Goal: Complete application form

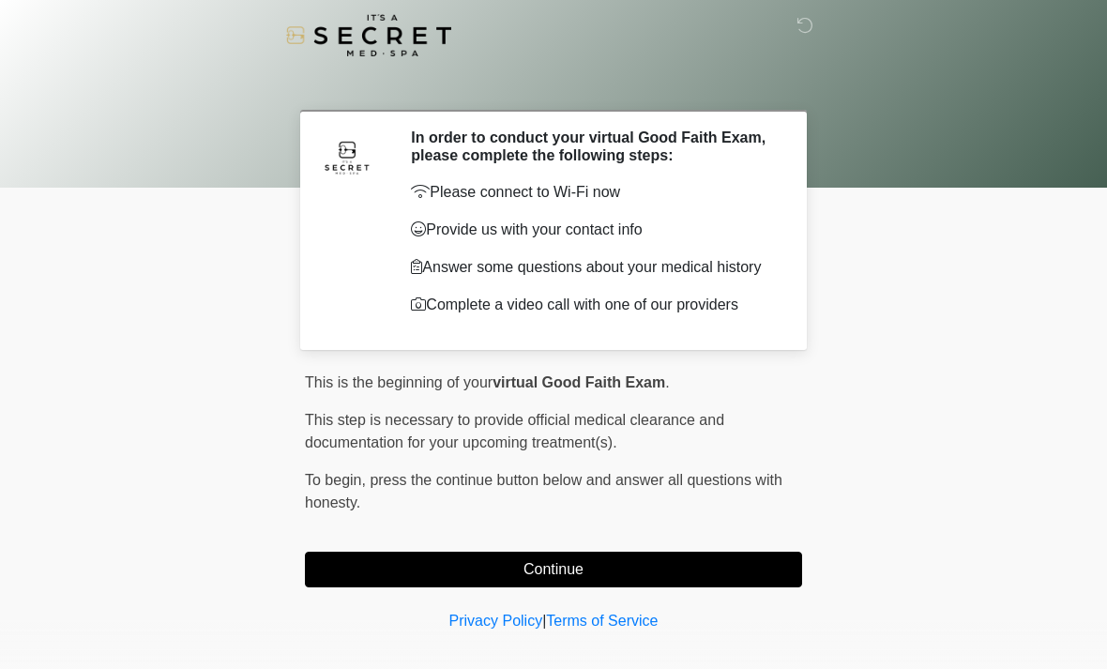
click at [768, 575] on button "Continue" at bounding box center [553, 570] width 497 height 36
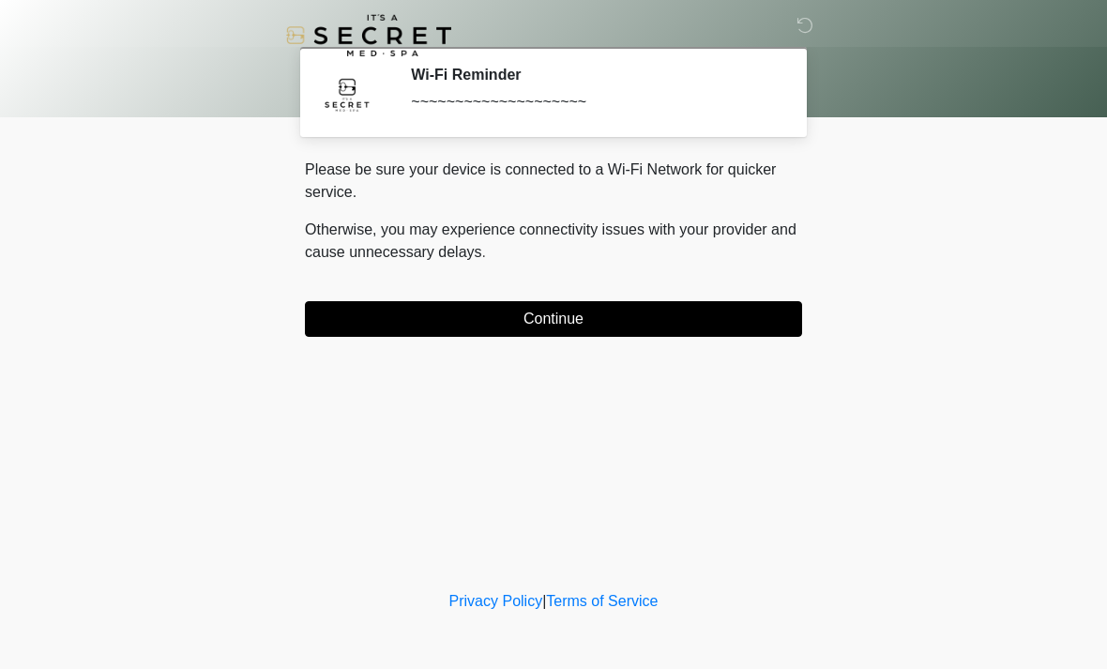
click at [614, 322] on button "Continue" at bounding box center [553, 319] width 497 height 36
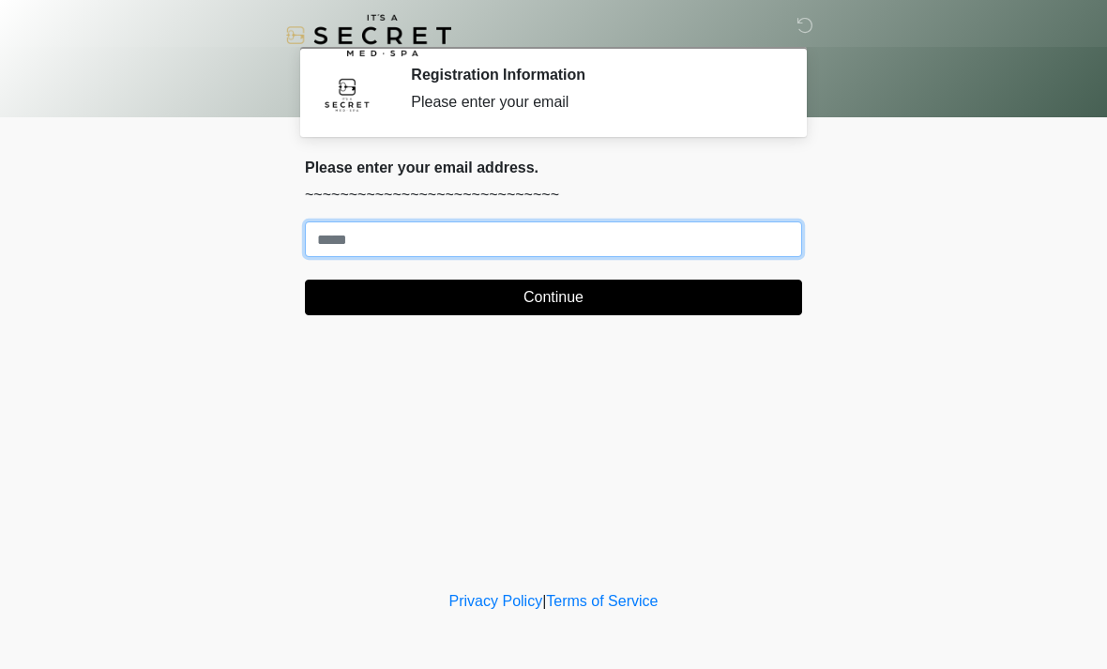
click at [718, 245] on input "Where should we email your treatment plan?" at bounding box center [553, 239] width 497 height 36
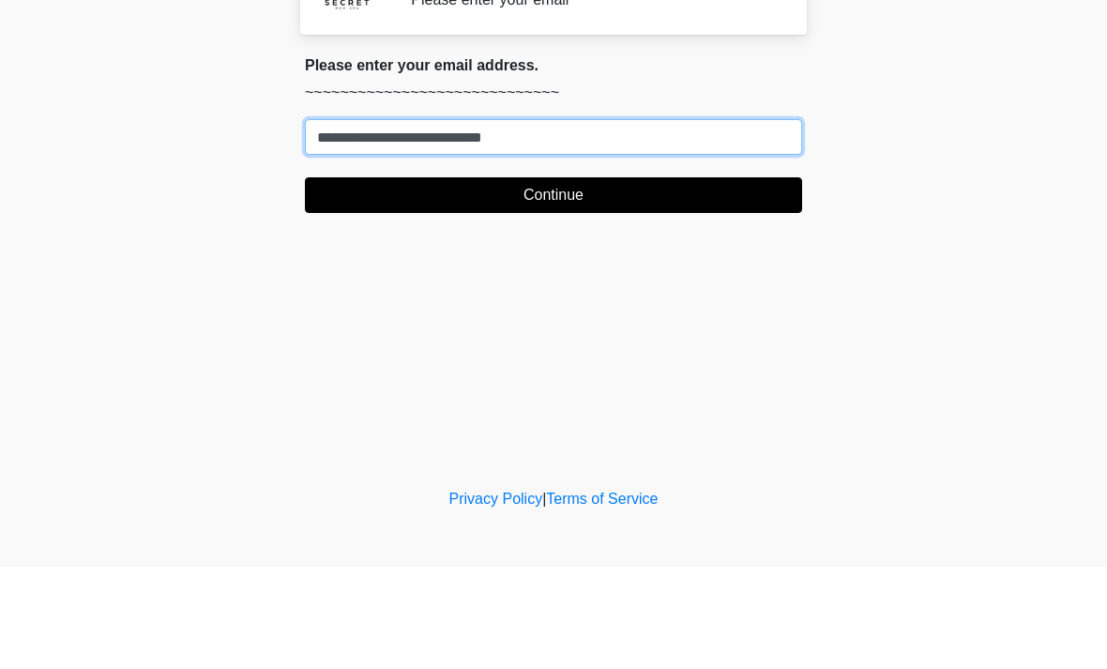
type input "**********"
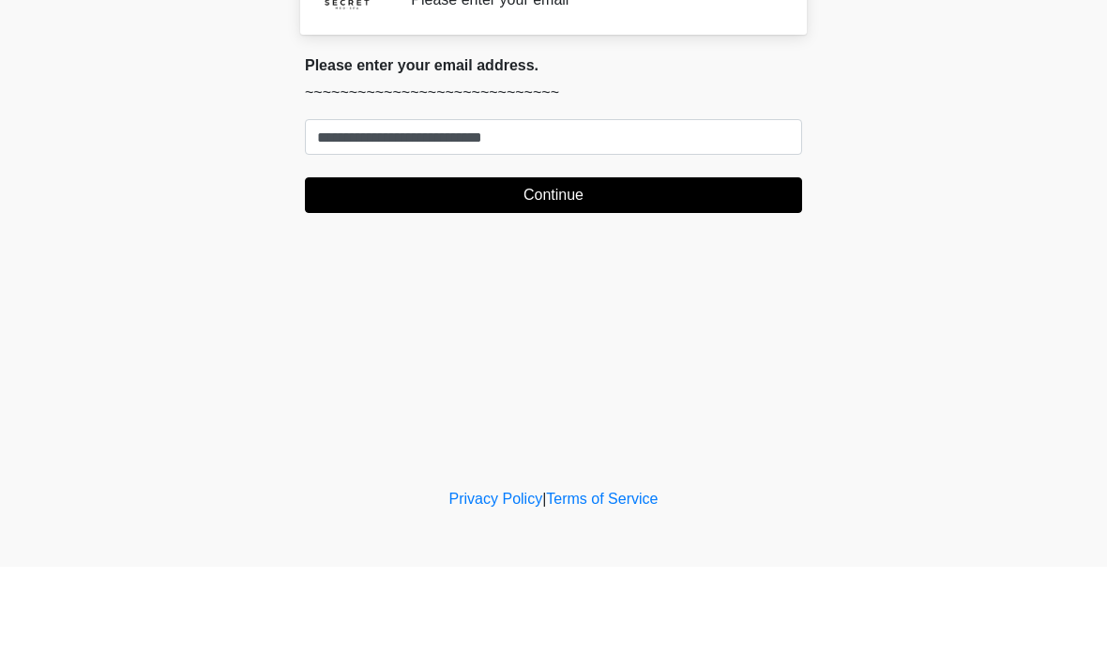
click at [421, 280] on button "Continue" at bounding box center [553, 298] width 497 height 36
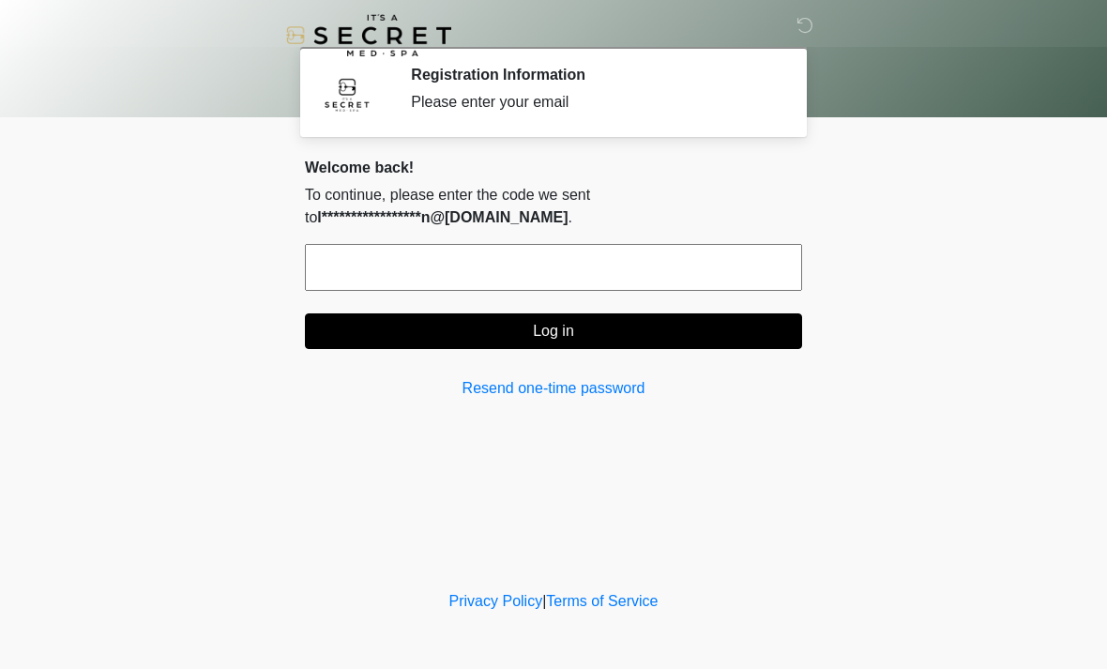
click at [384, 271] on input "text" at bounding box center [553, 267] width 497 height 47
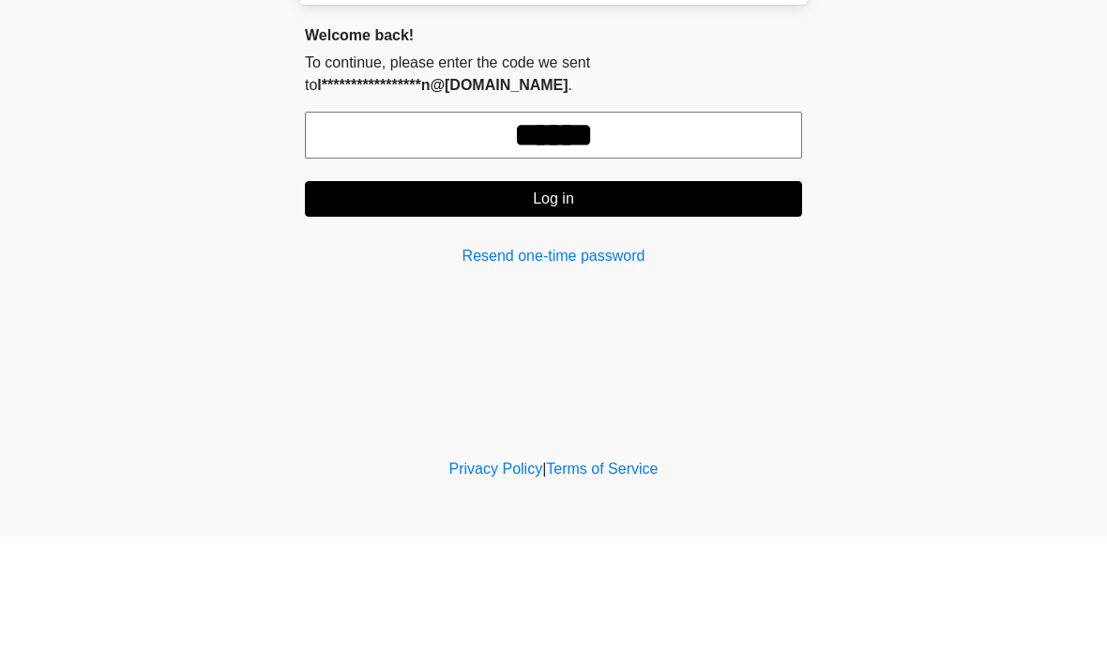
type input "******"
click at [421, 313] on button "Log in" at bounding box center [553, 331] width 497 height 36
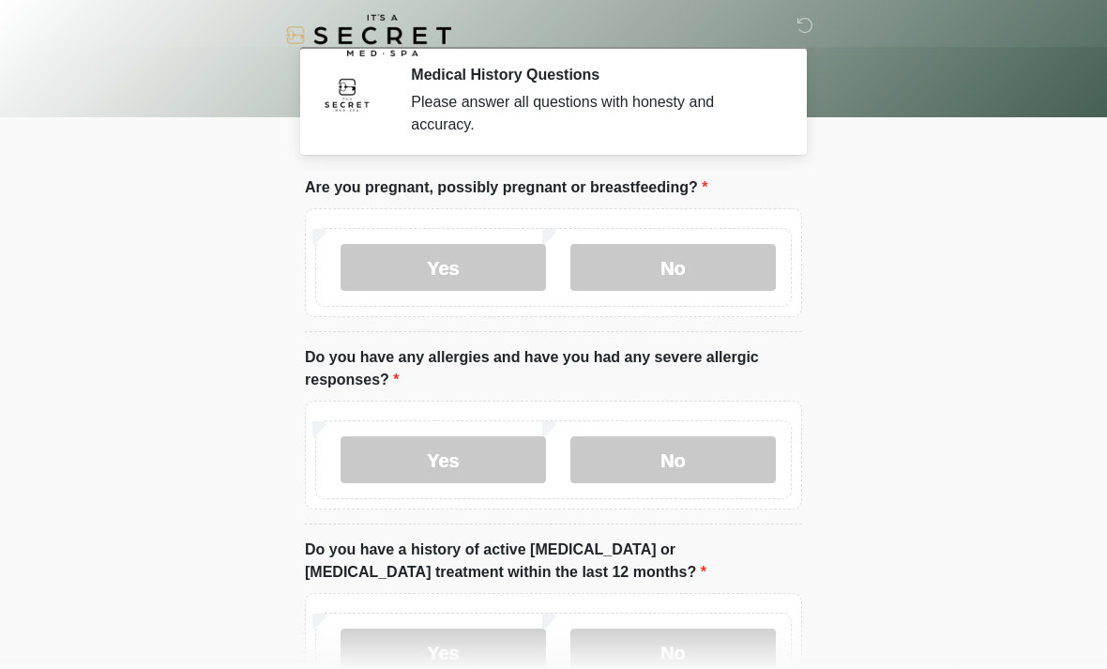
click at [653, 272] on label "No" at bounding box center [674, 267] width 206 height 47
click at [655, 446] on label "No" at bounding box center [674, 459] width 206 height 47
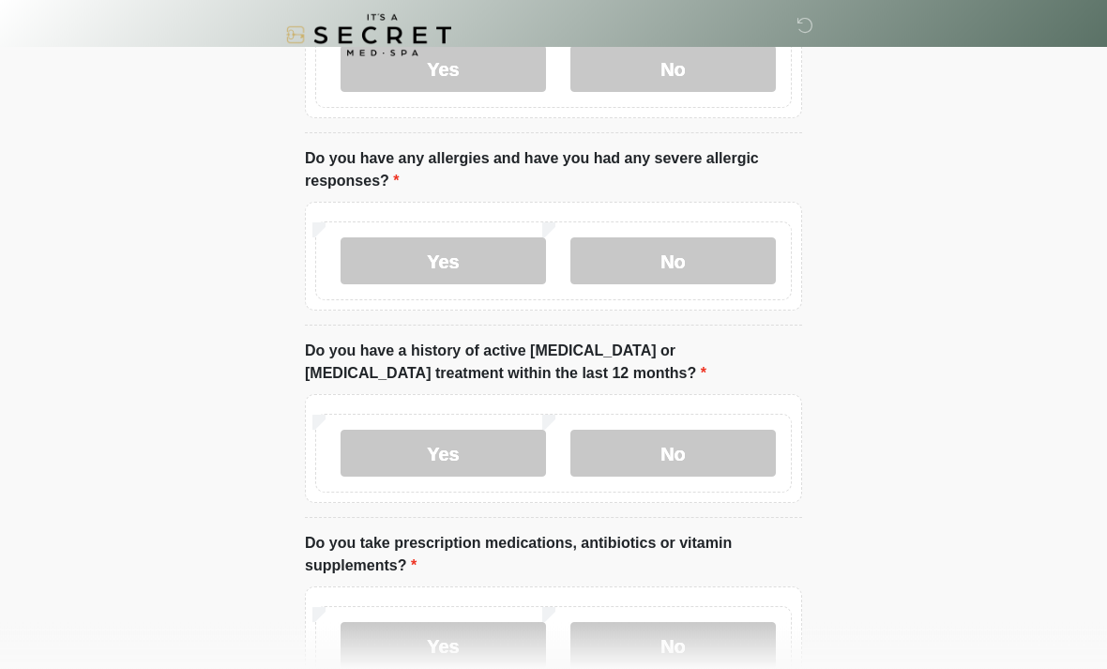
scroll to position [199, 0]
click at [645, 449] on label "No" at bounding box center [674, 453] width 206 height 47
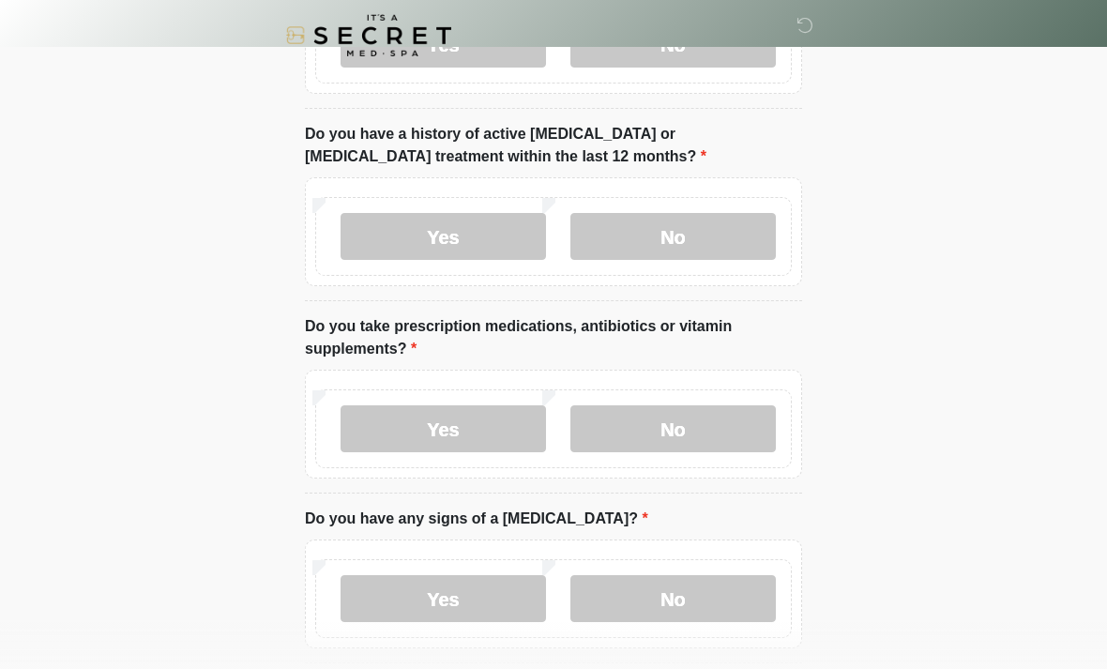
scroll to position [464, 0]
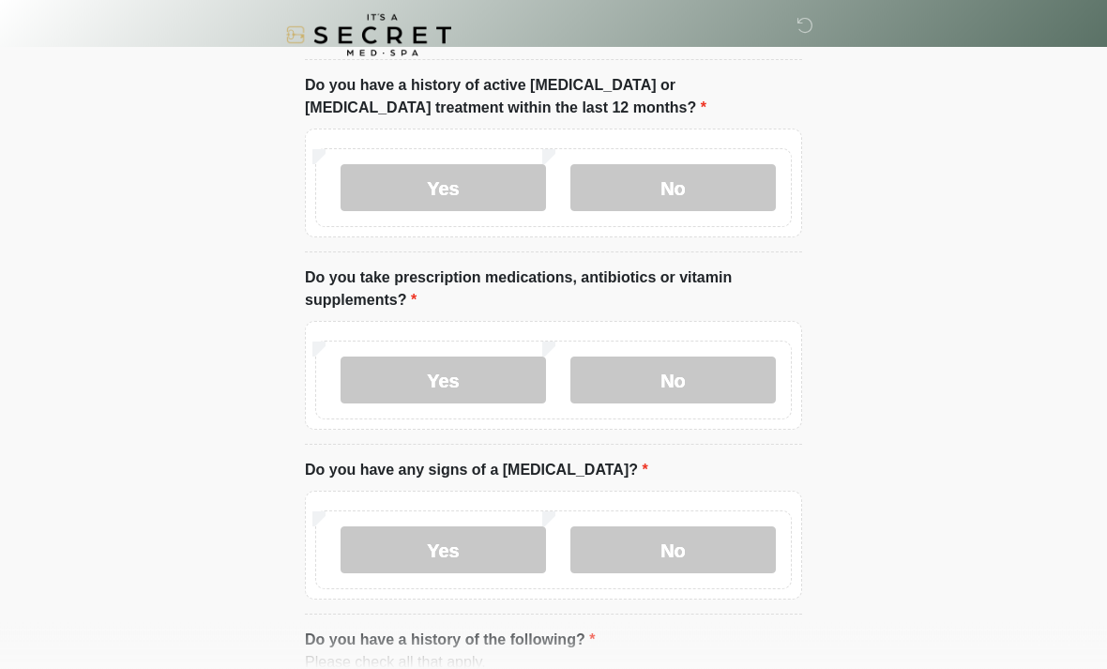
click at [681, 380] on label "No" at bounding box center [674, 381] width 206 height 47
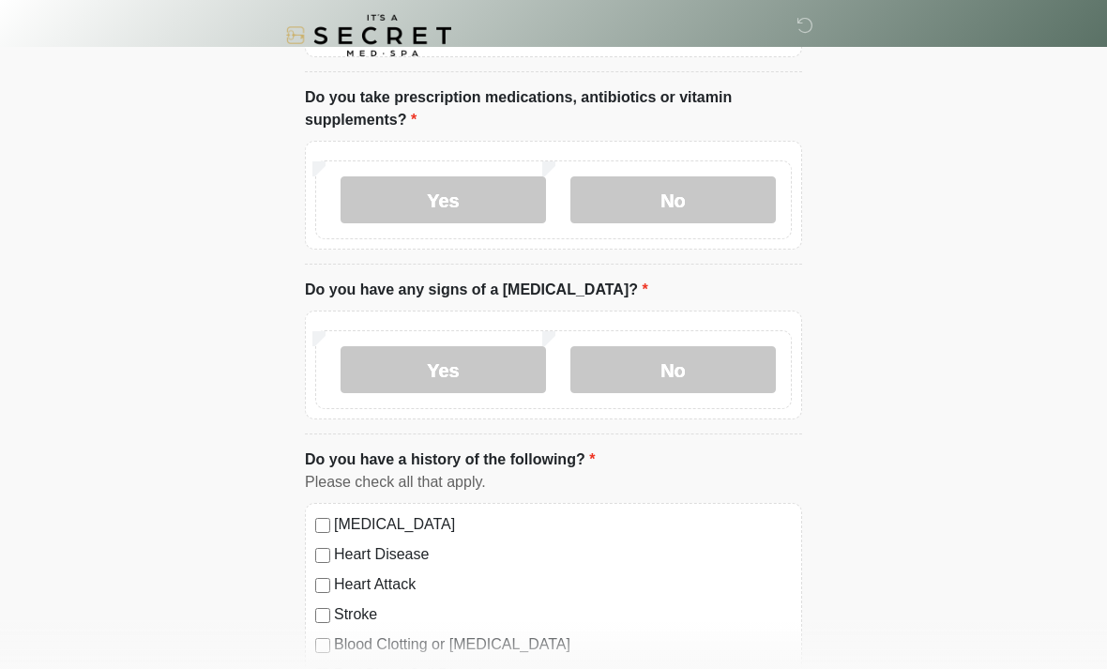
scroll to position [653, 0]
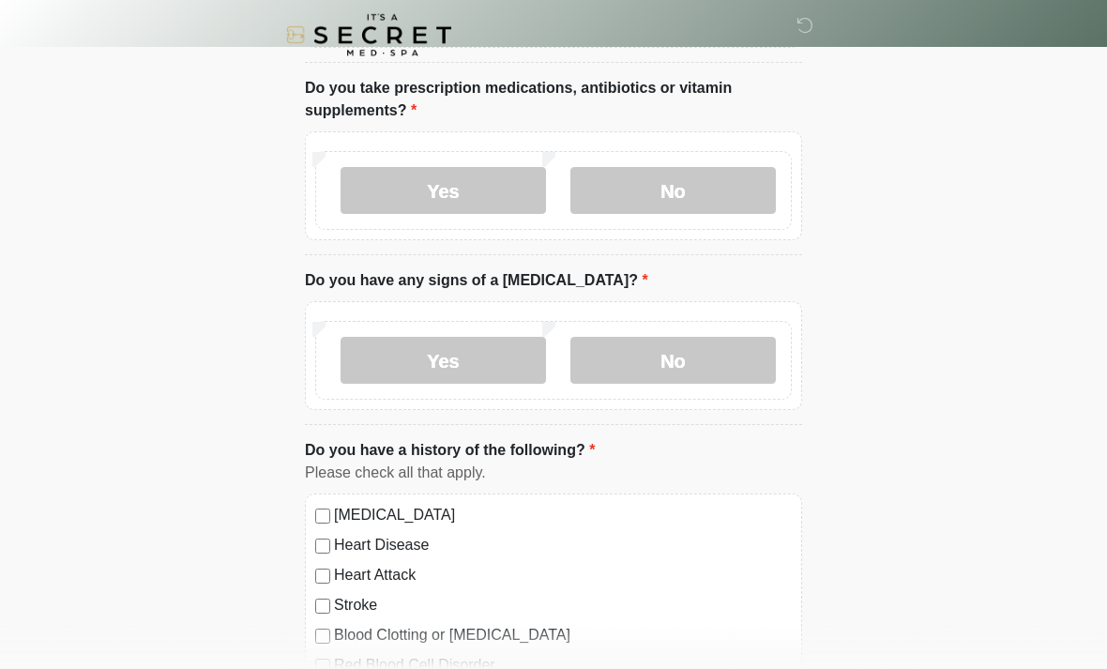
click at [682, 371] on label "No" at bounding box center [674, 361] width 206 height 47
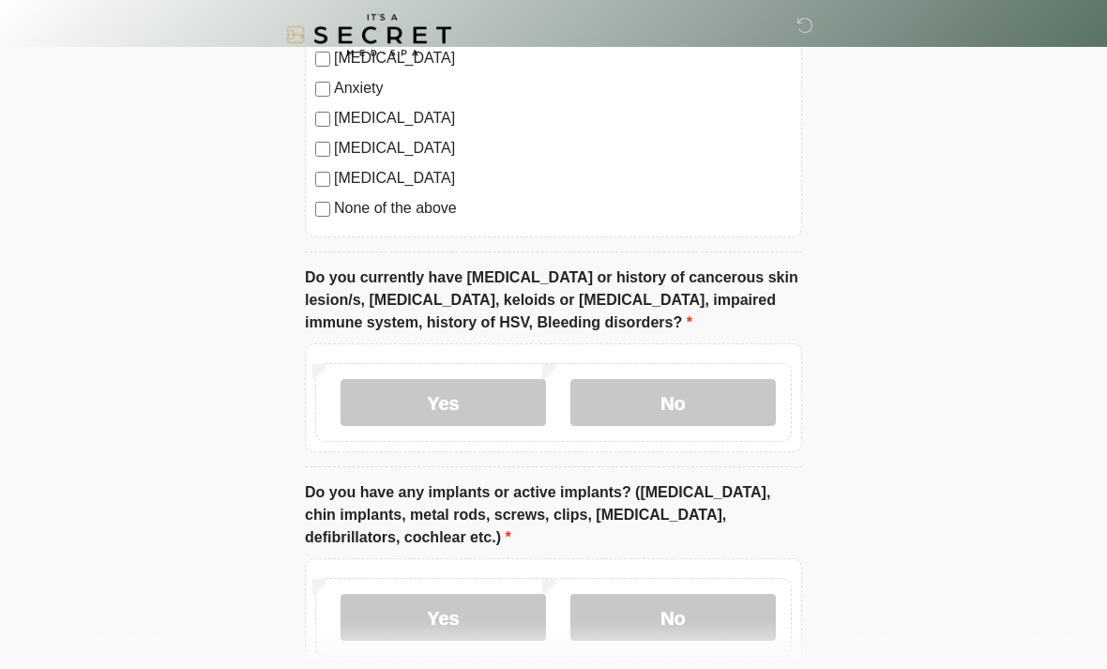
scroll to position [1292, 0]
click at [659, 397] on label "No" at bounding box center [674, 401] width 206 height 47
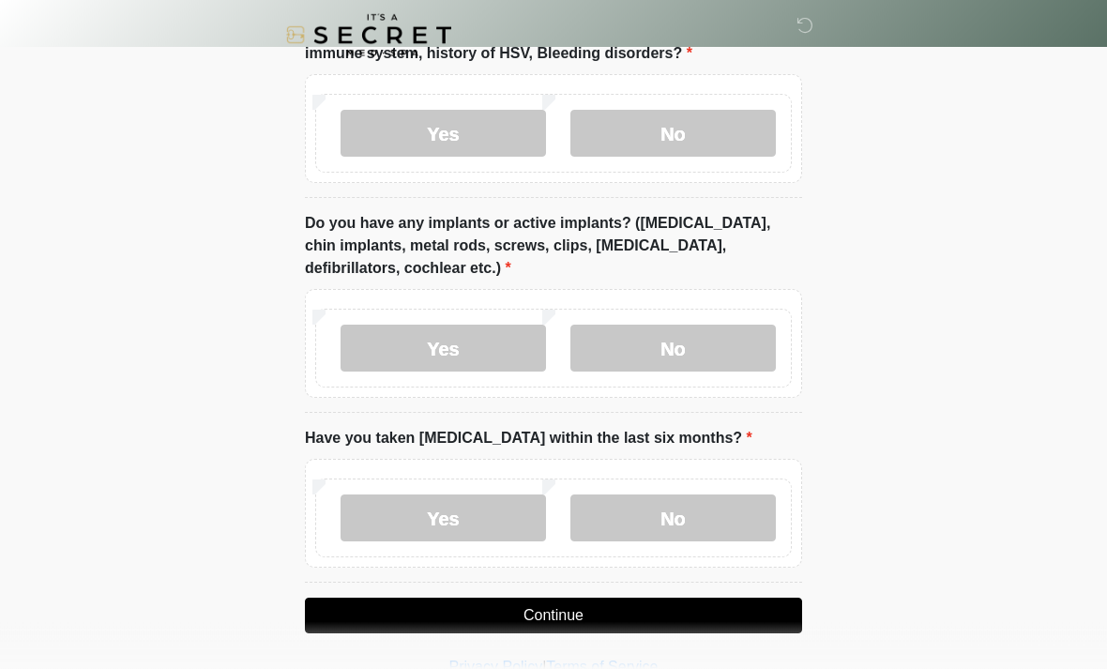
scroll to position [1562, 0]
click at [648, 341] on label "No" at bounding box center [674, 347] width 206 height 47
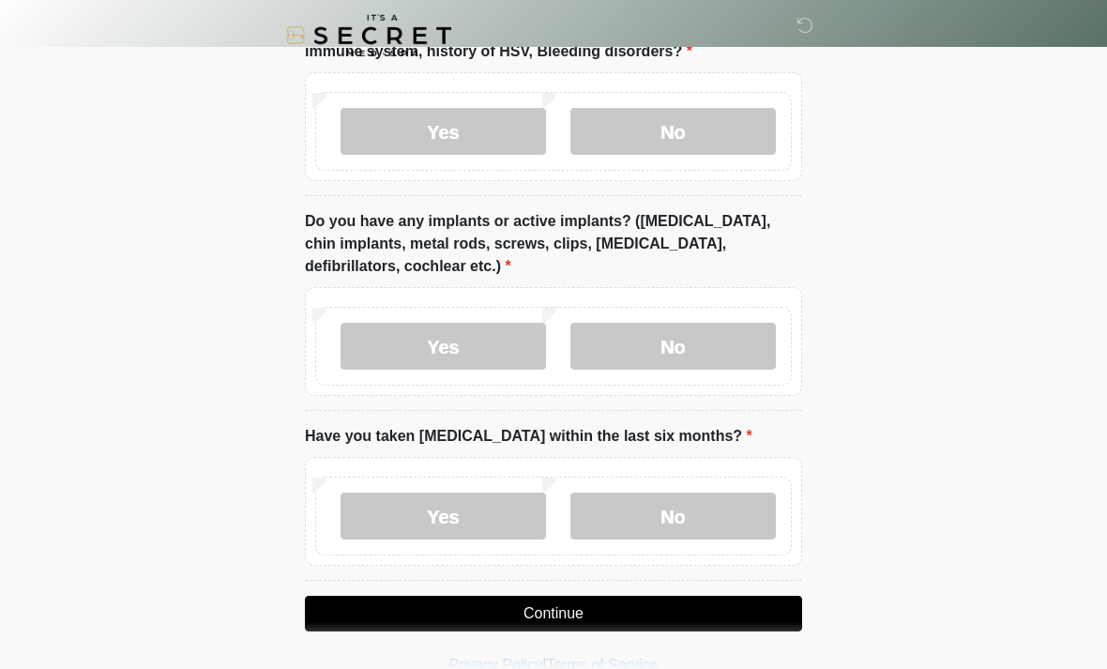
click at [669, 516] on label "No" at bounding box center [674, 516] width 206 height 47
click at [541, 612] on button "Continue" at bounding box center [553, 614] width 497 height 36
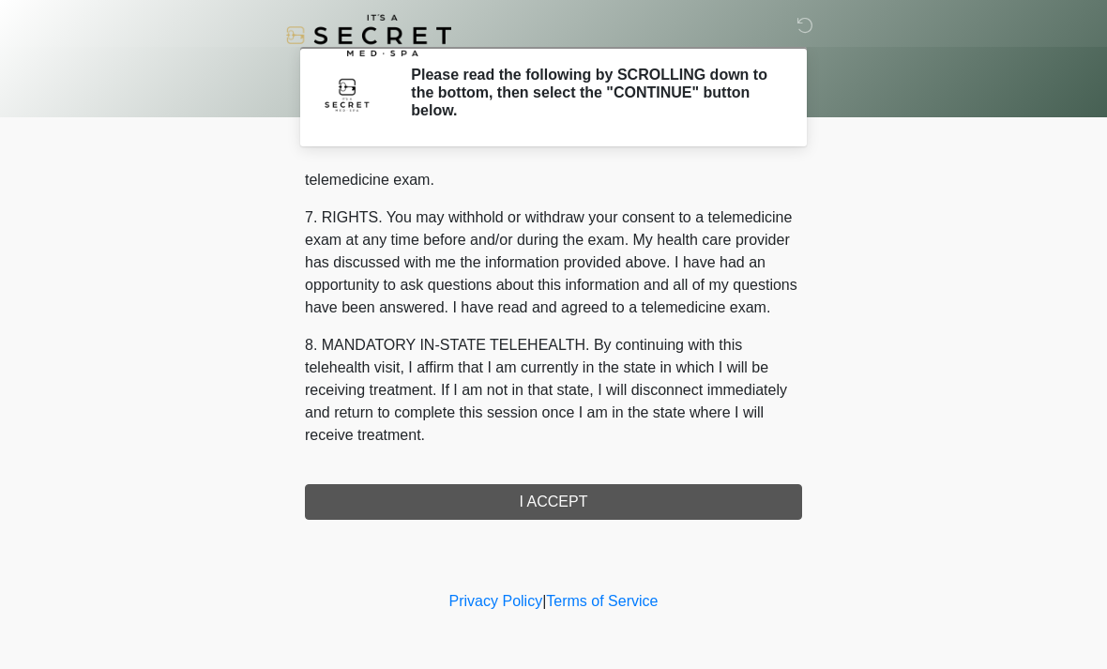
scroll to position [795, 0]
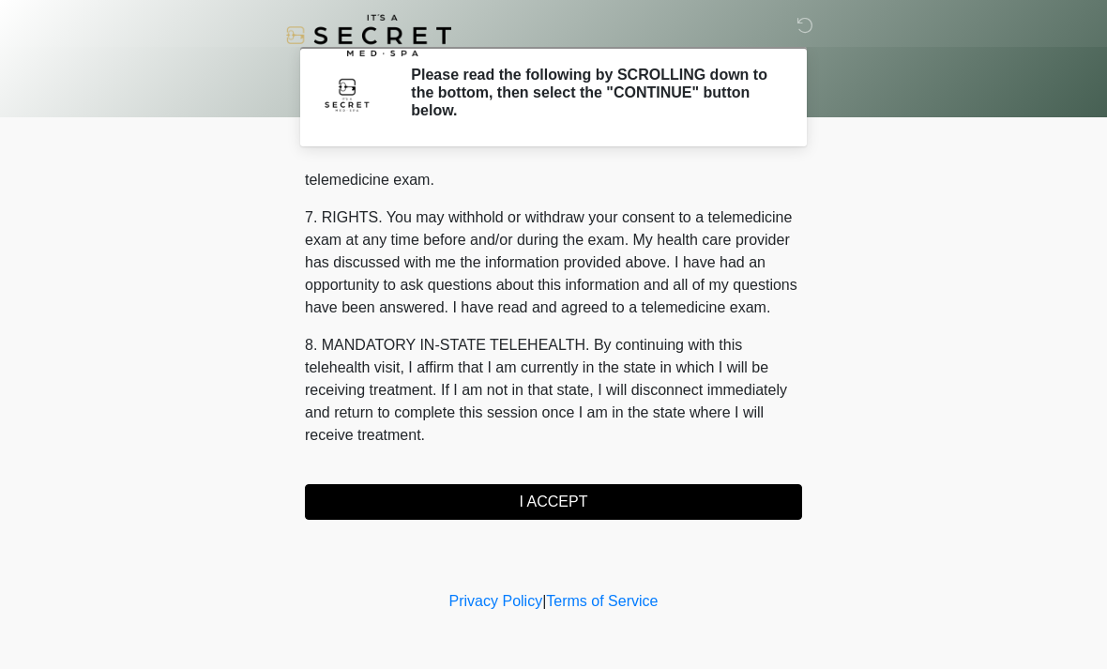
click at [497, 506] on button "I ACCEPT" at bounding box center [553, 502] width 497 height 36
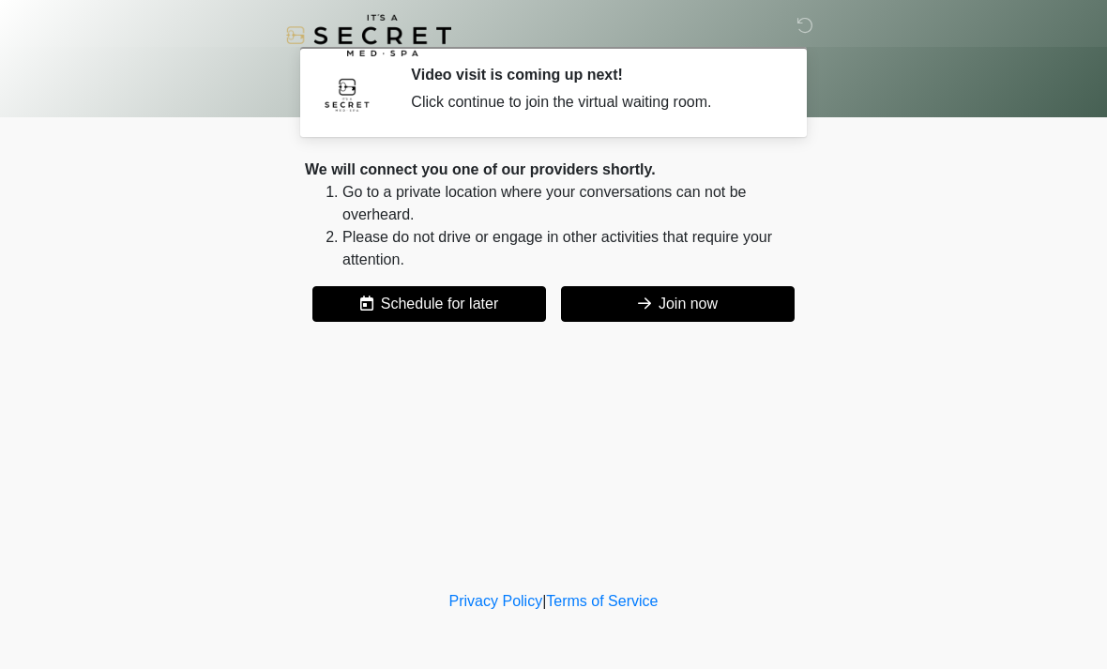
click at [633, 296] on button "Join now" at bounding box center [678, 304] width 234 height 36
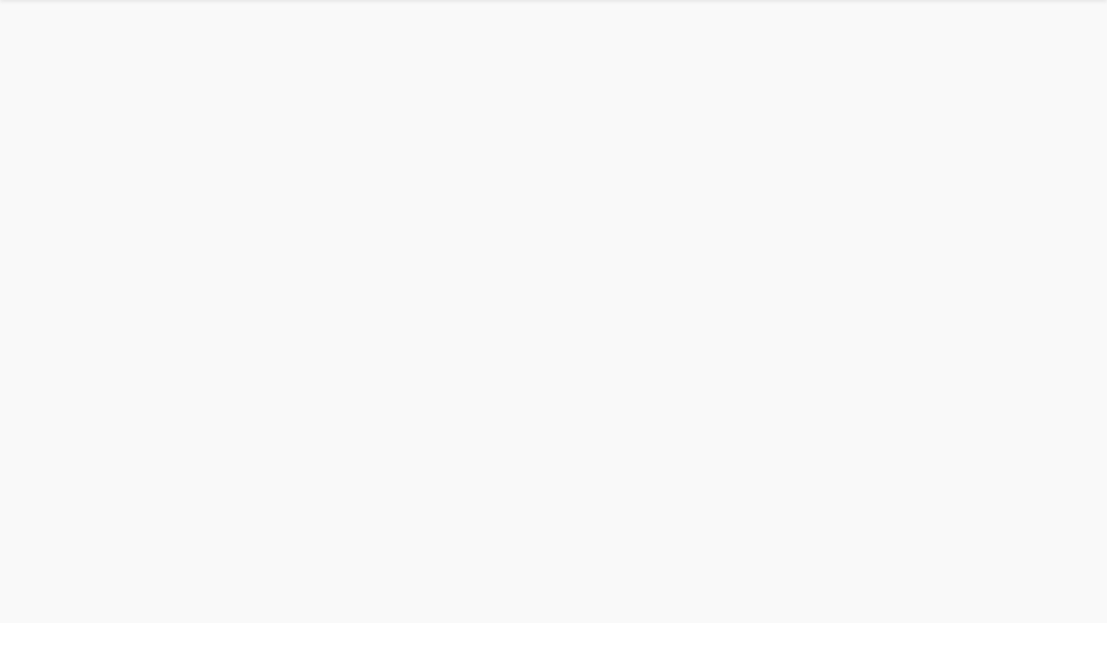
scroll to position [6, 0]
